Goal: Browse casually

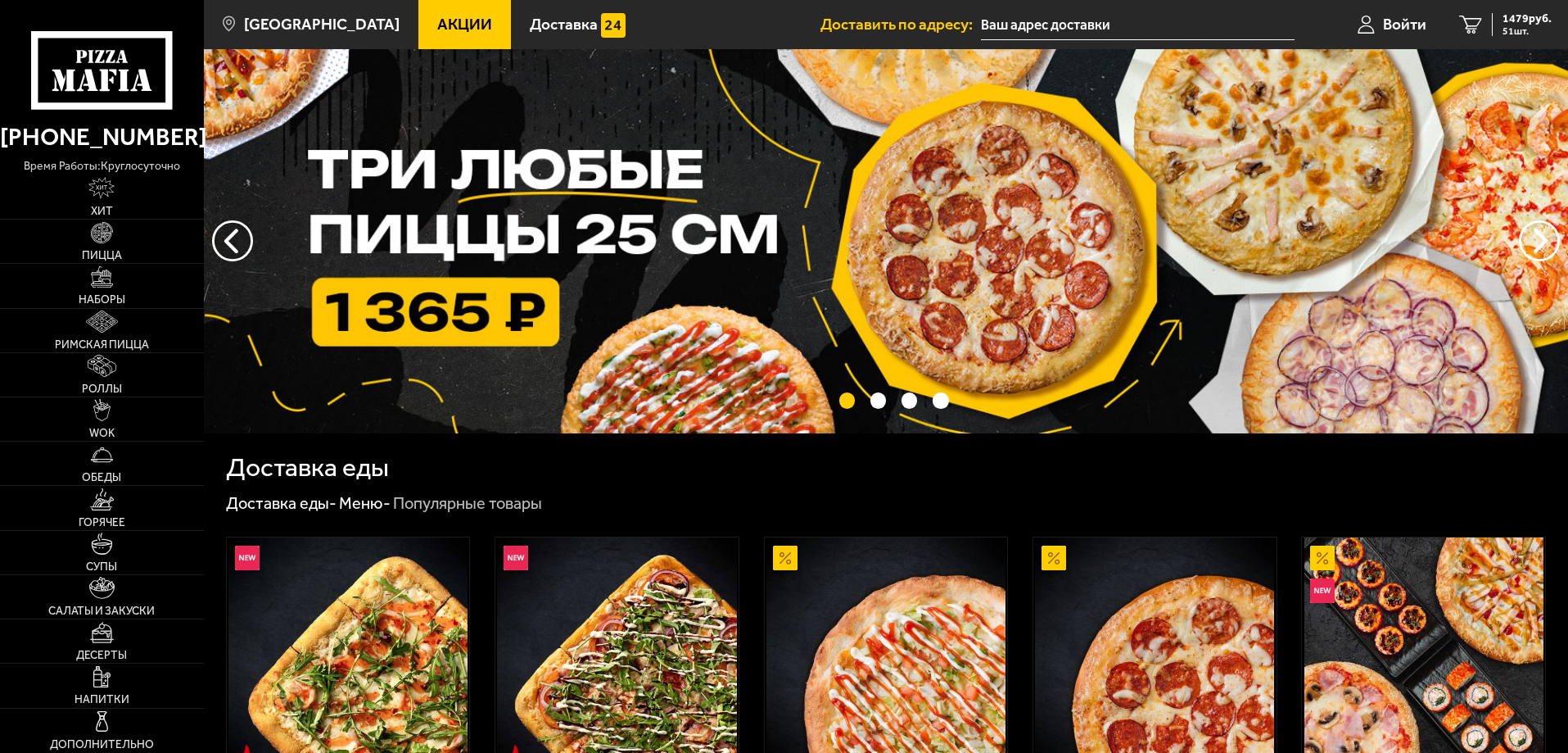
click at [157, 529] on link "Горячее" at bounding box center [102, 507] width 204 height 44
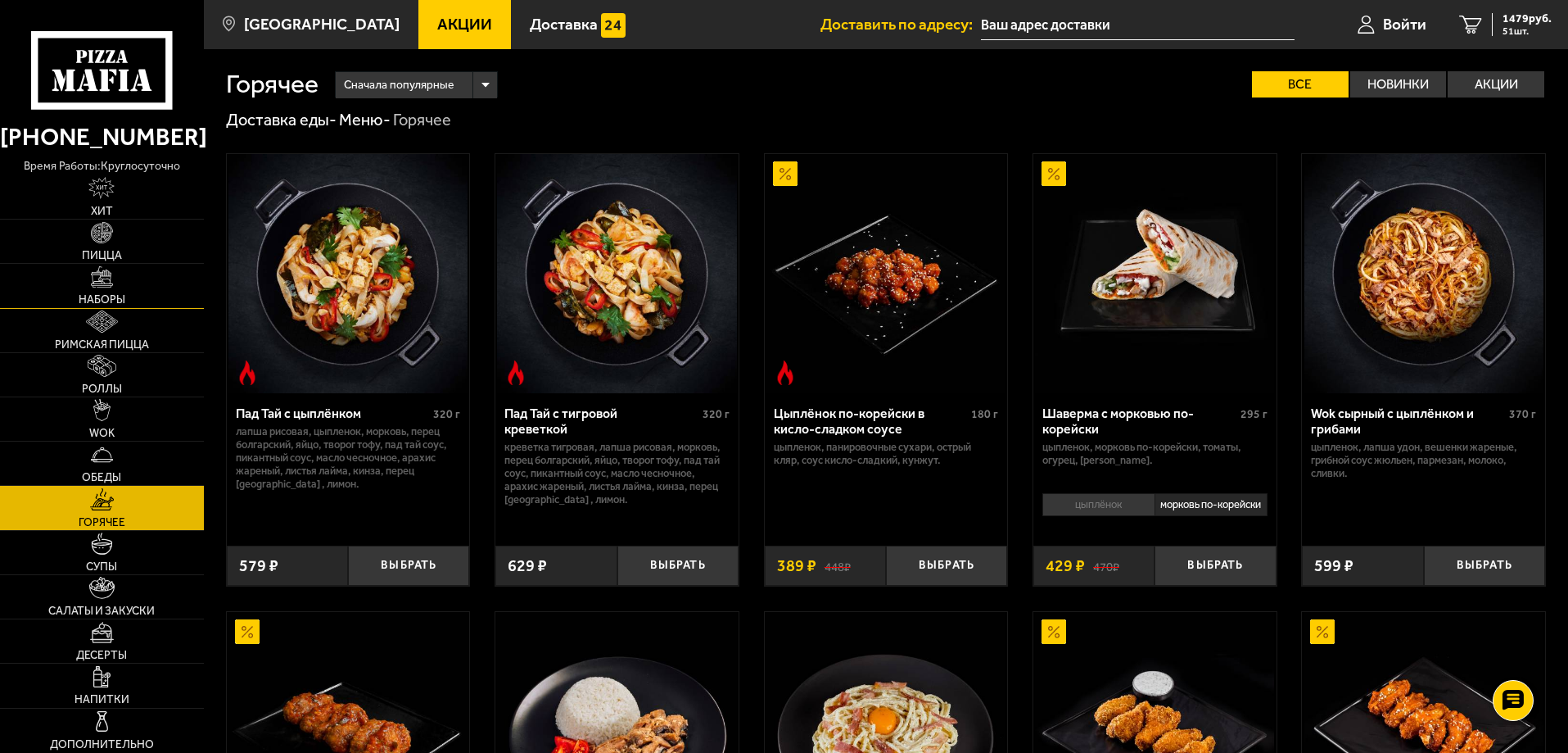
click at [118, 293] on link "Наборы" at bounding box center [102, 285] width 204 height 44
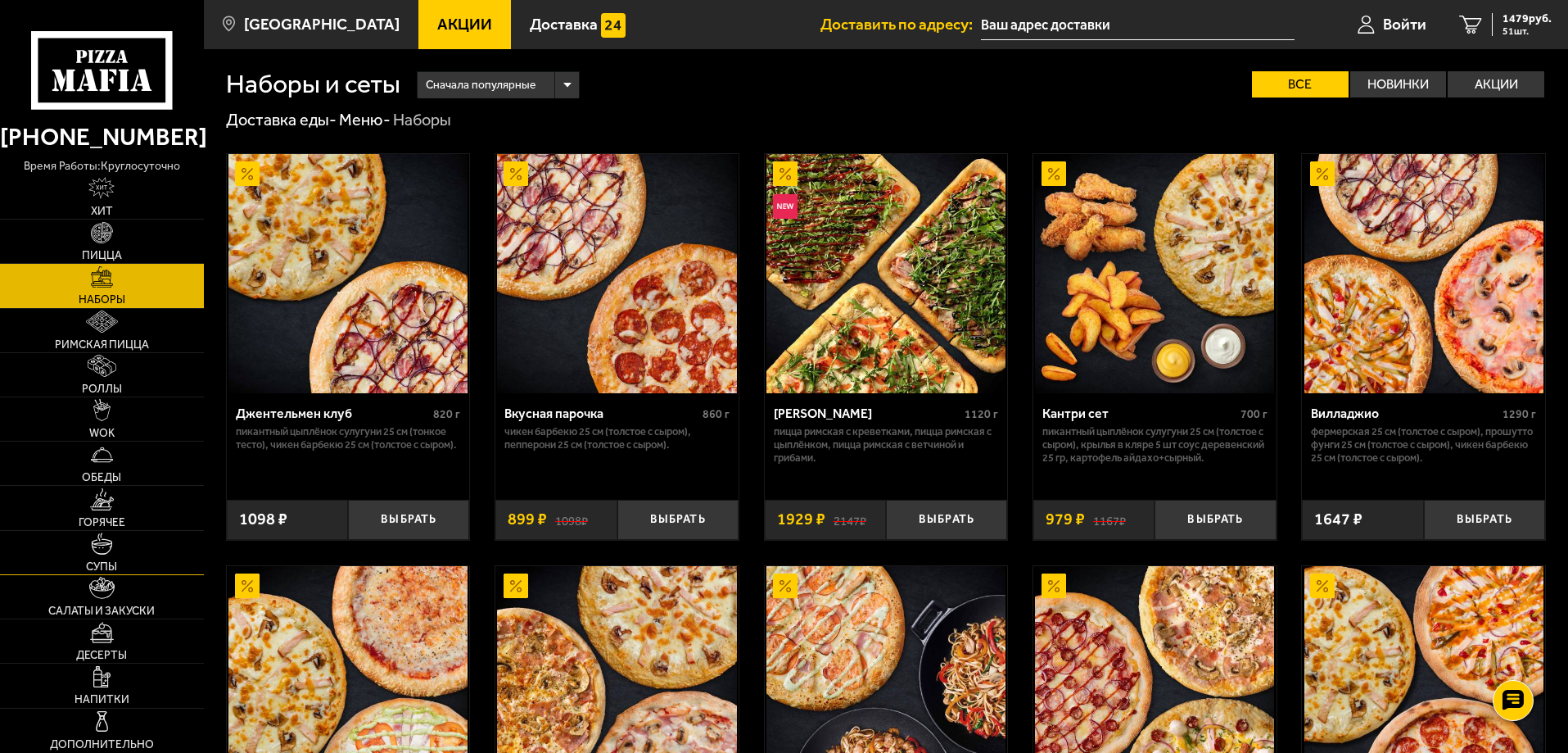
click at [150, 536] on link "Супы" at bounding box center [102, 552] width 204 height 44
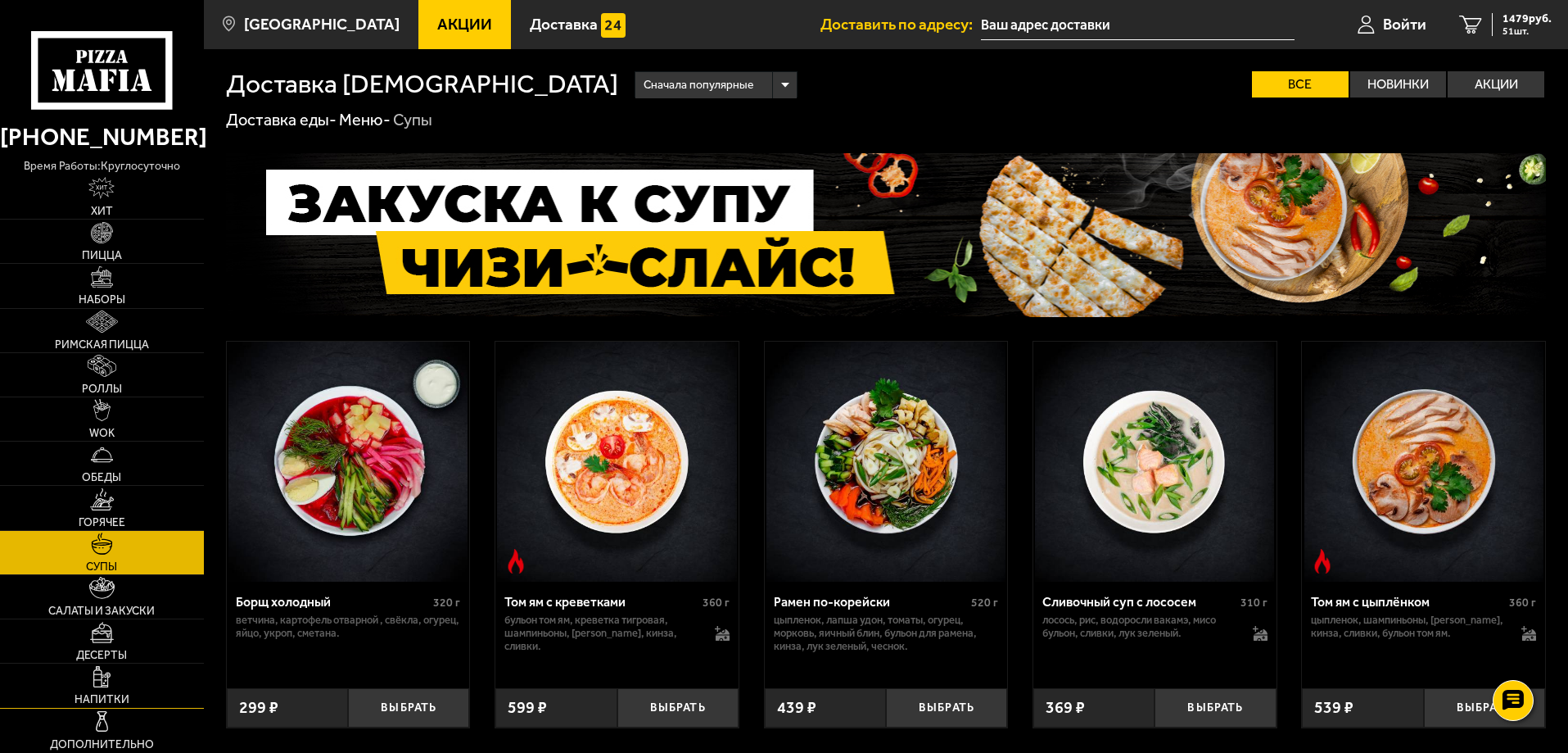
click at [144, 673] on link "Напитки" at bounding box center [102, 685] width 204 height 44
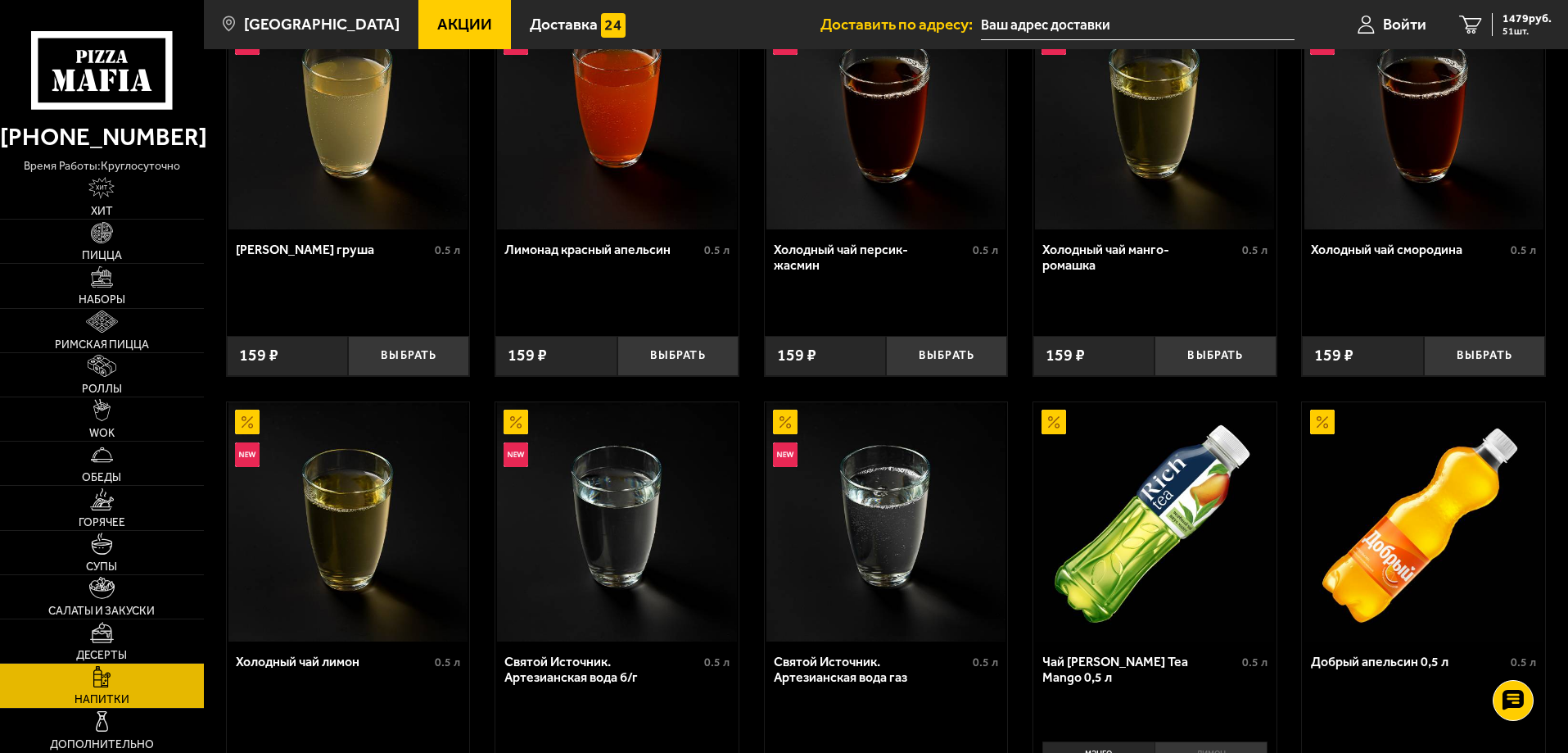
scroll to position [246, 0]
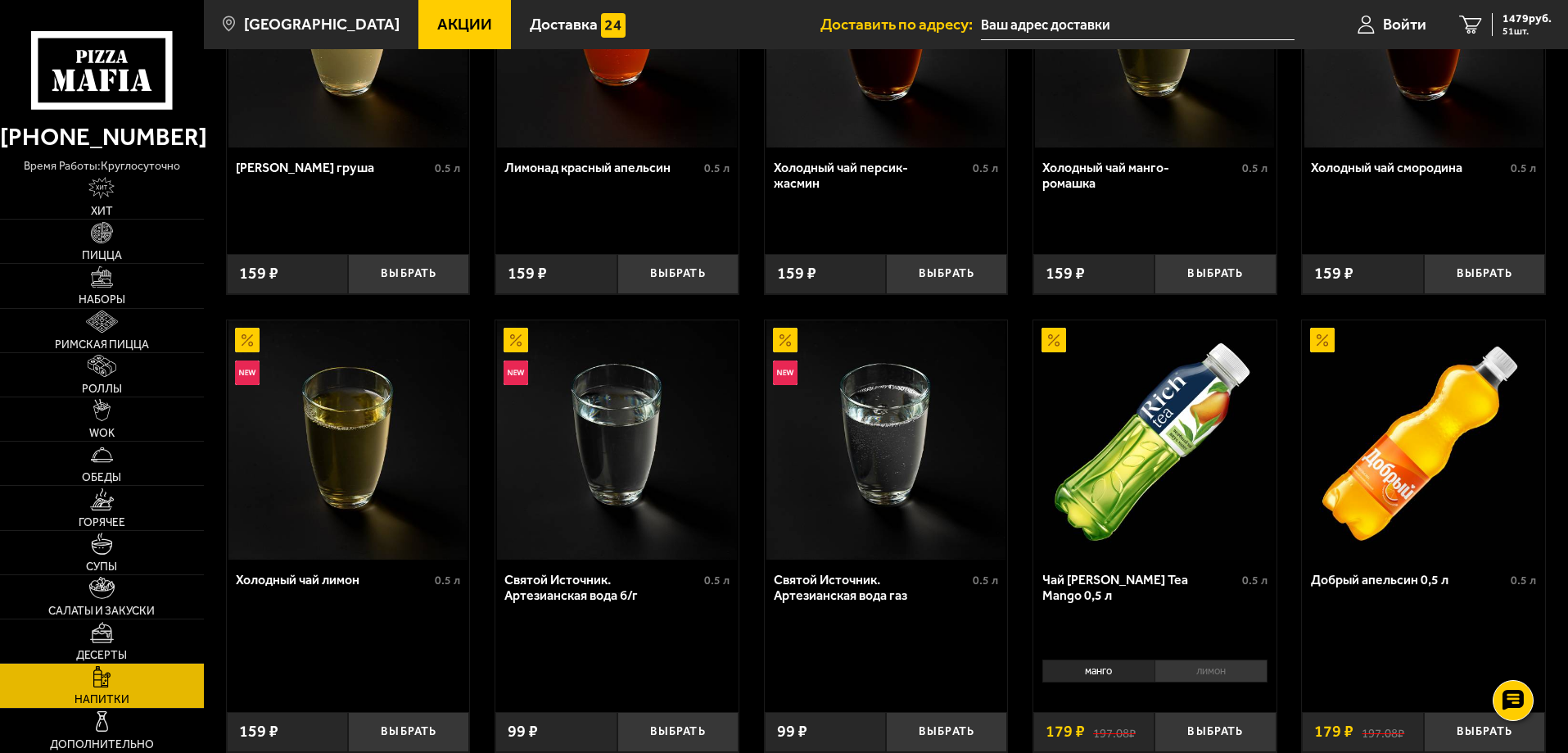
click at [752, 571] on div "Лимонад груша 0.5 л Выбрать 159 ₽ Лимонад красный апельсин 0.5 л Выбрать 159 ₽ …" at bounding box center [885, 559] width 1364 height 1348
